Goal: Check status

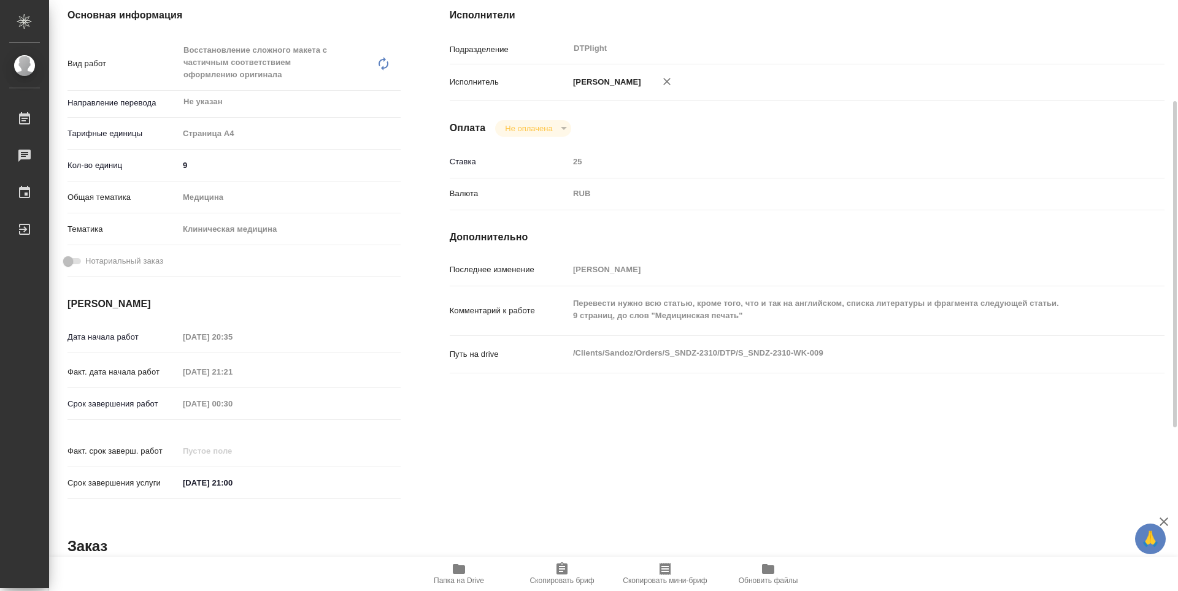
scroll to position [245, 0]
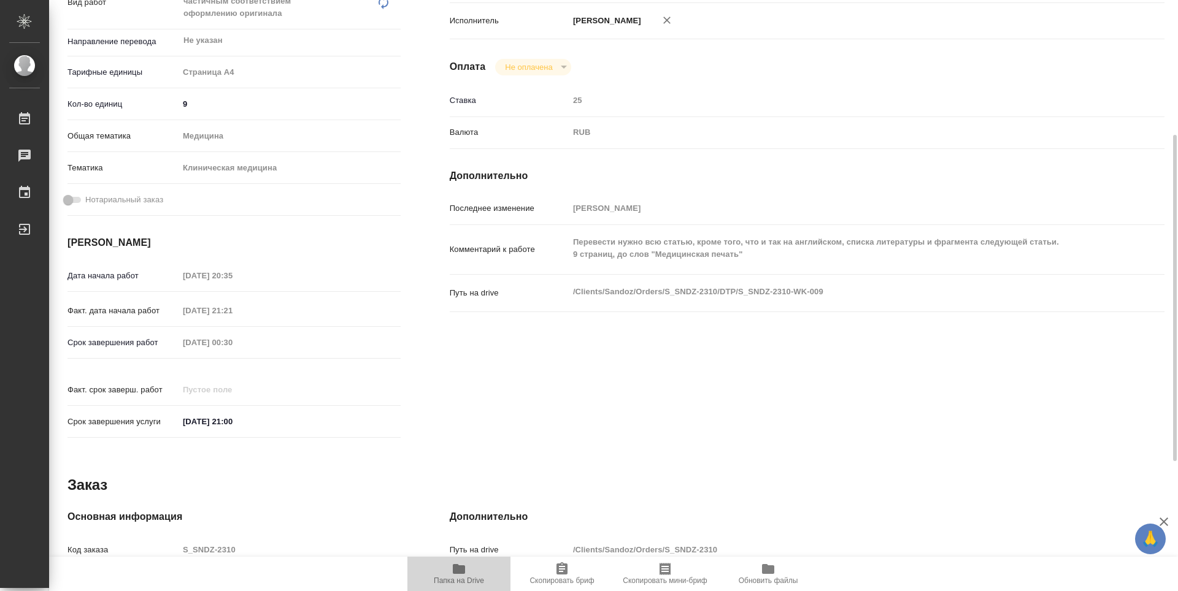
click at [460, 571] on icon "button" at bounding box center [459, 569] width 12 height 10
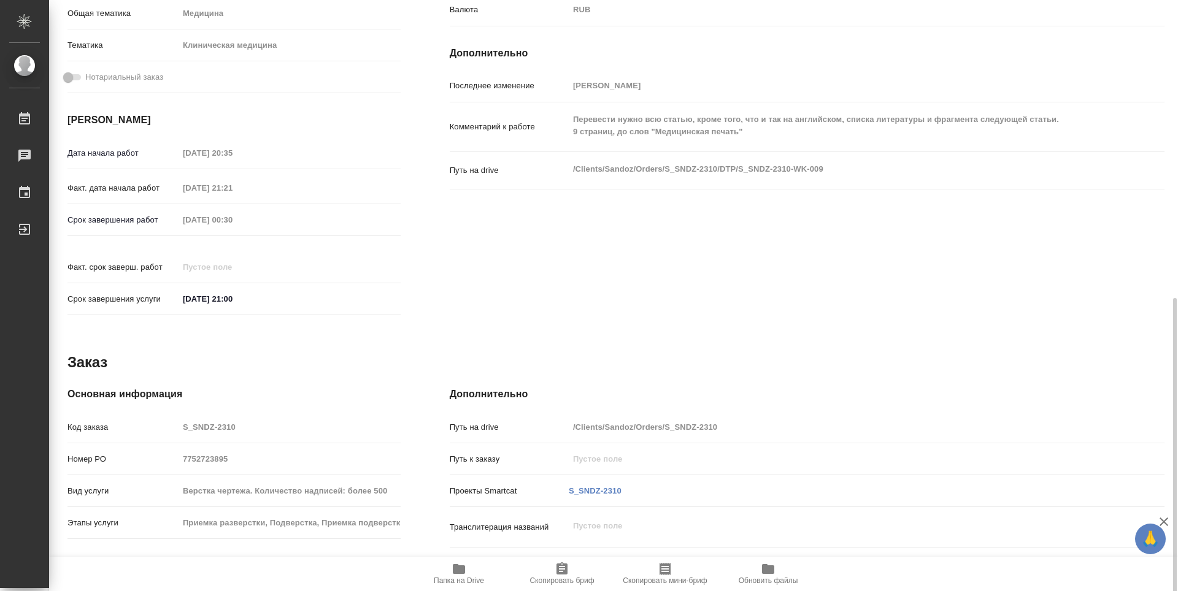
scroll to position [480, 0]
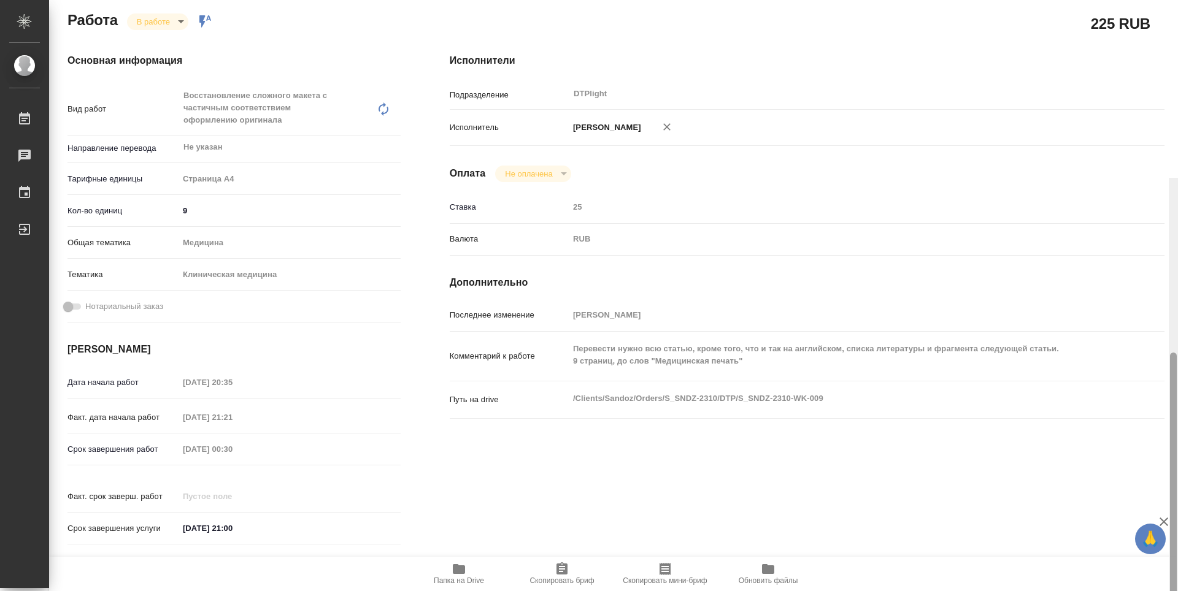
drag, startPoint x: 1170, startPoint y: 402, endPoint x: 1155, endPoint y: 194, distance: 208.5
click at [1155, 194] on div "S_SNDZ-2310-WK-009 Кратко детали заказа Услуга Верстка чертежа. Количество надп…" at bounding box center [613, 295] width 1129 height 591
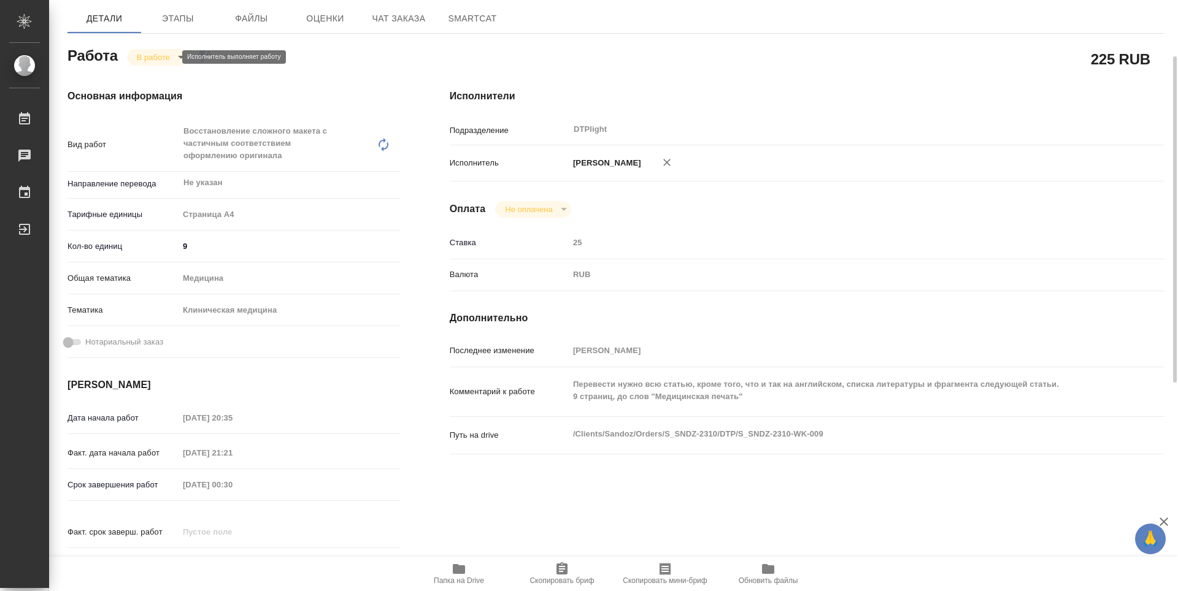
click at [162, 57] on body "🙏 .cls-1 fill:#fff; AWATERA Zubakova Viktoriya Работы 0 Чаты График Выйти S_SND…" at bounding box center [589, 295] width 1178 height 591
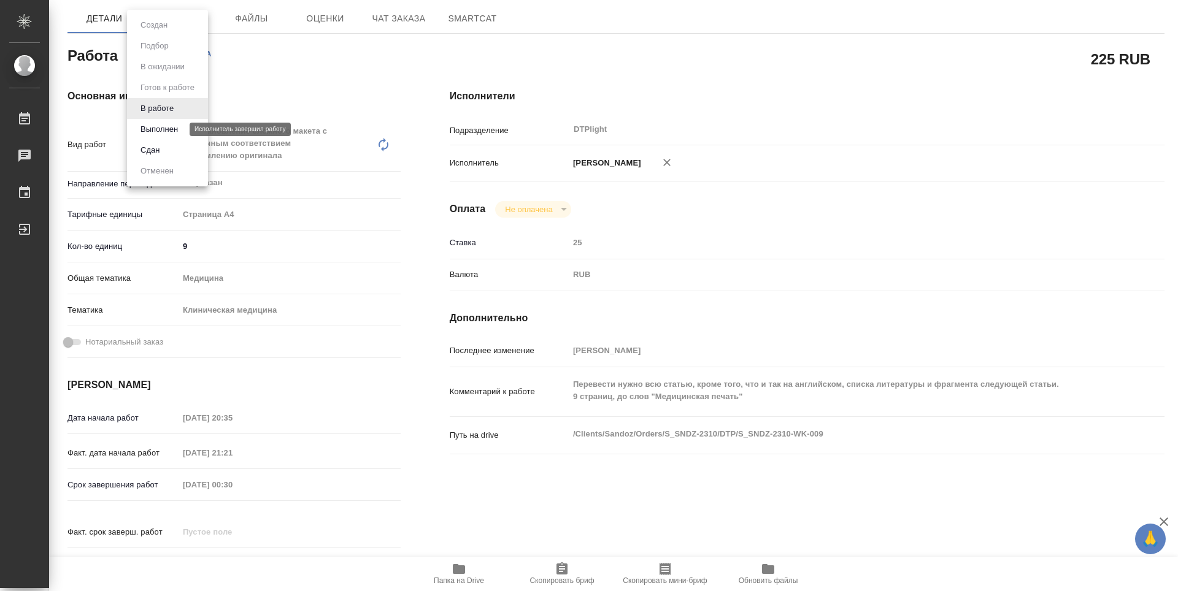
click at [156, 128] on button "Выполнен" at bounding box center [159, 129] width 45 height 13
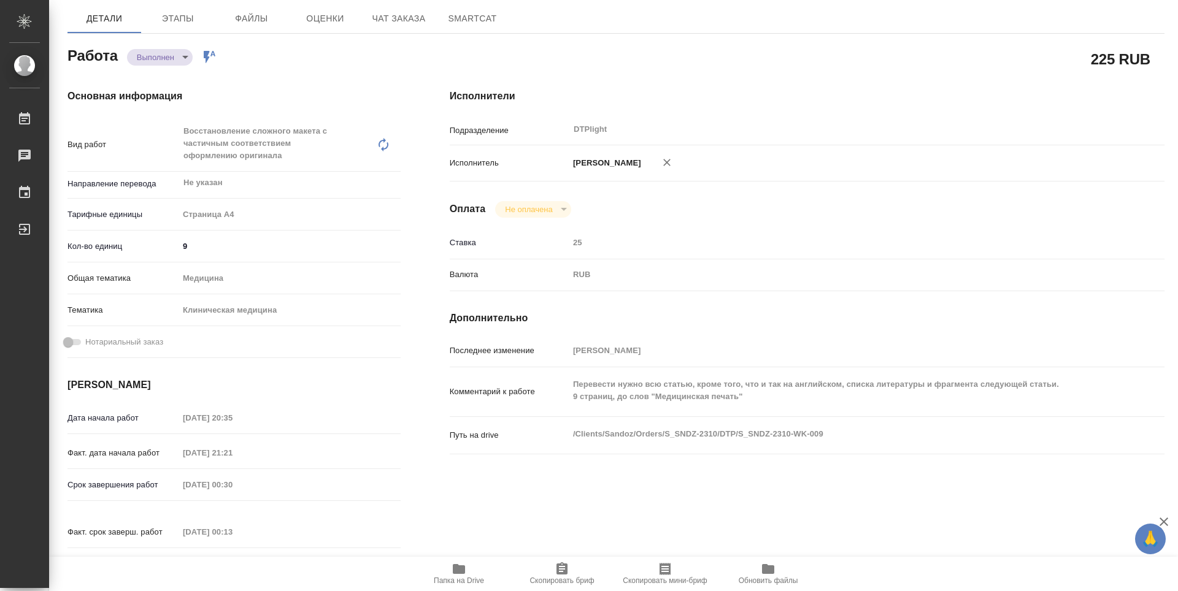
type textarea "x"
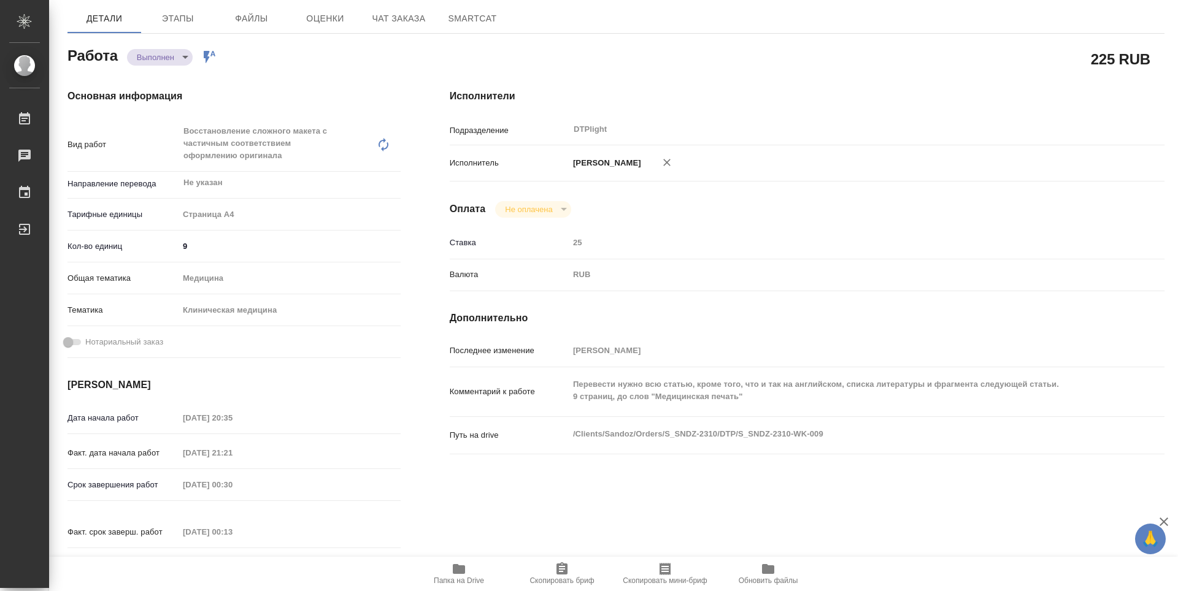
type textarea "x"
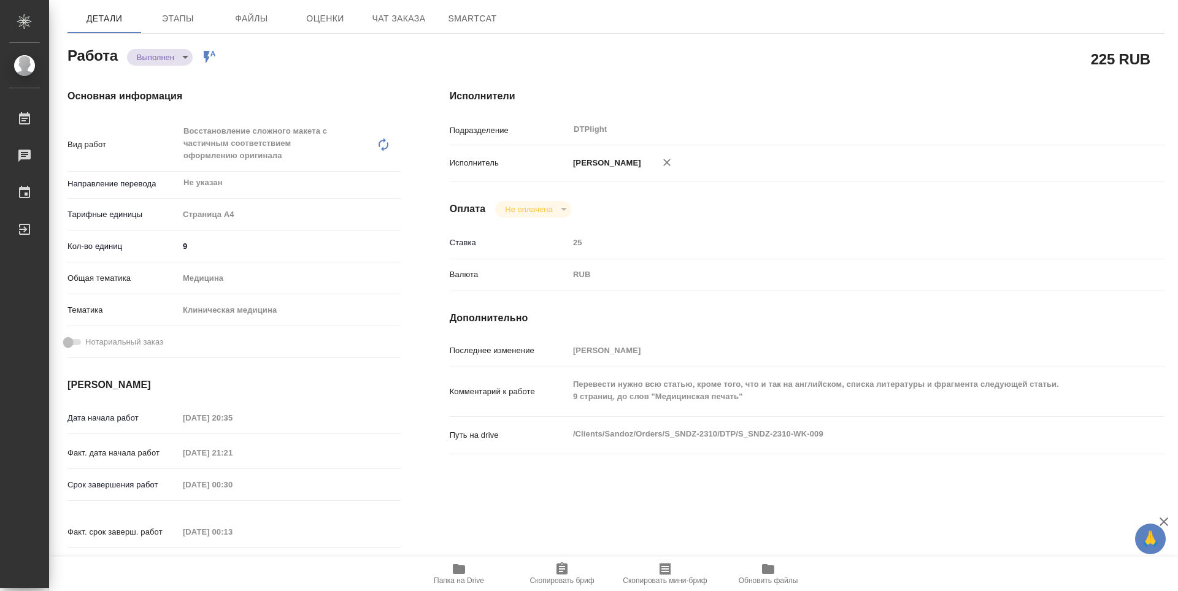
type textarea "x"
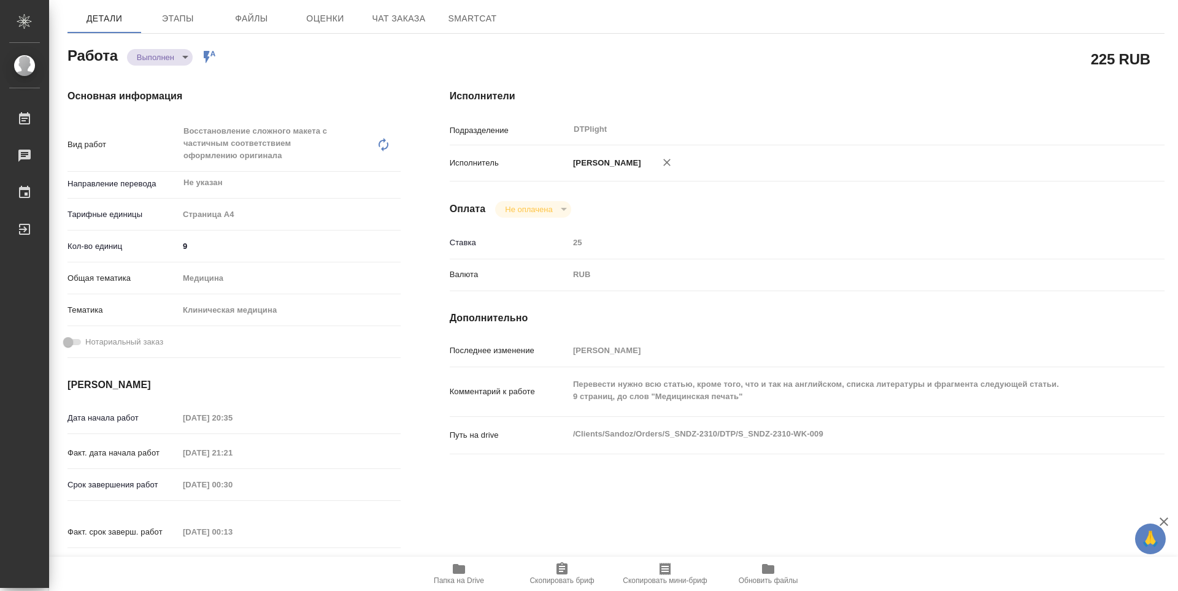
type textarea "x"
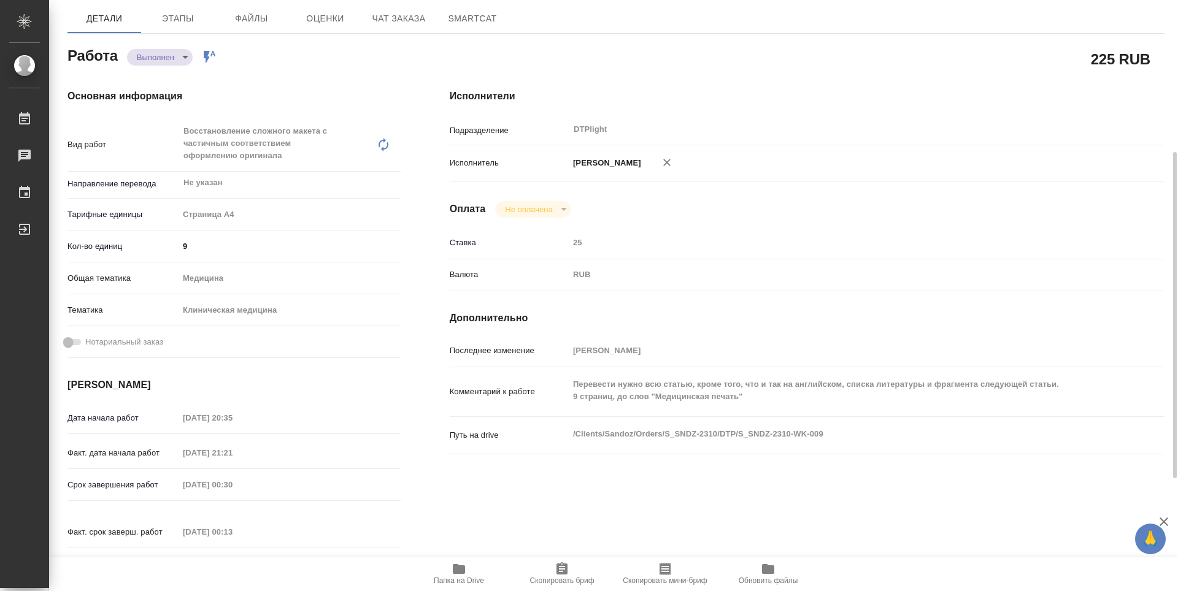
scroll to position [287, 0]
